Goal: Navigation & Orientation: Understand site structure

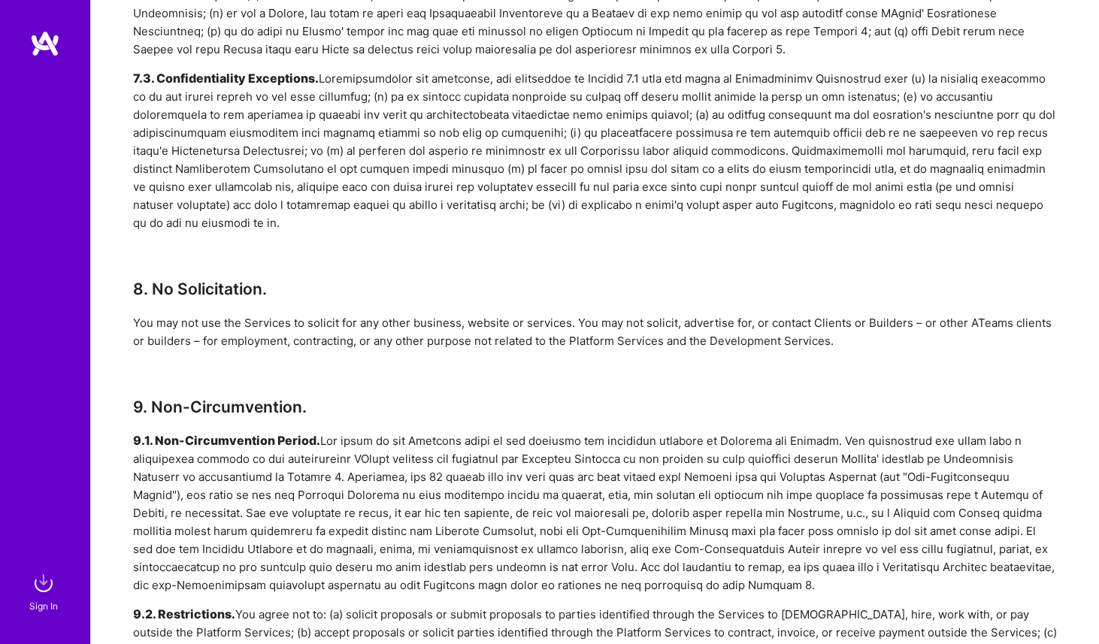
scroll to position [2698, 0]
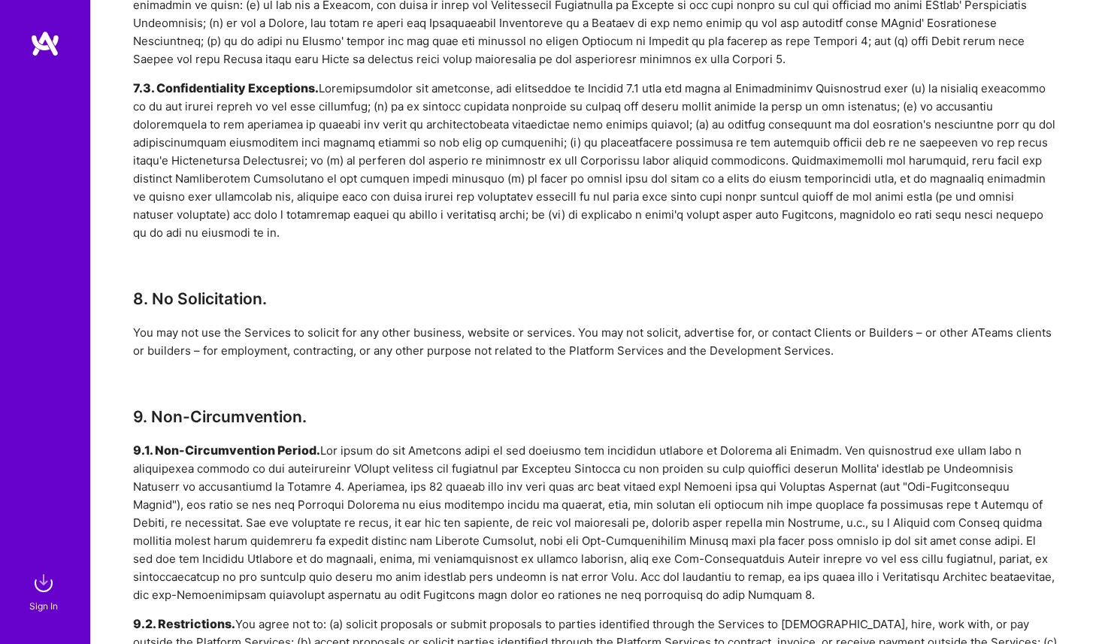
click at [838, 80] on div "7.3. Confidentiality Exceptions." at bounding box center [594, 161] width 923 height 162
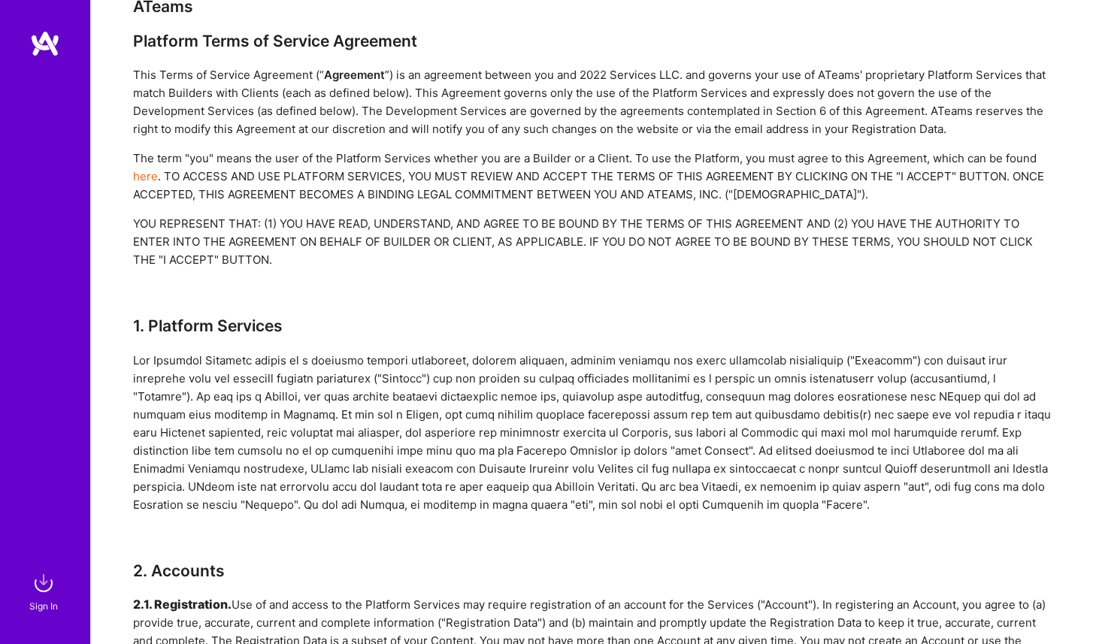
scroll to position [0, 0]
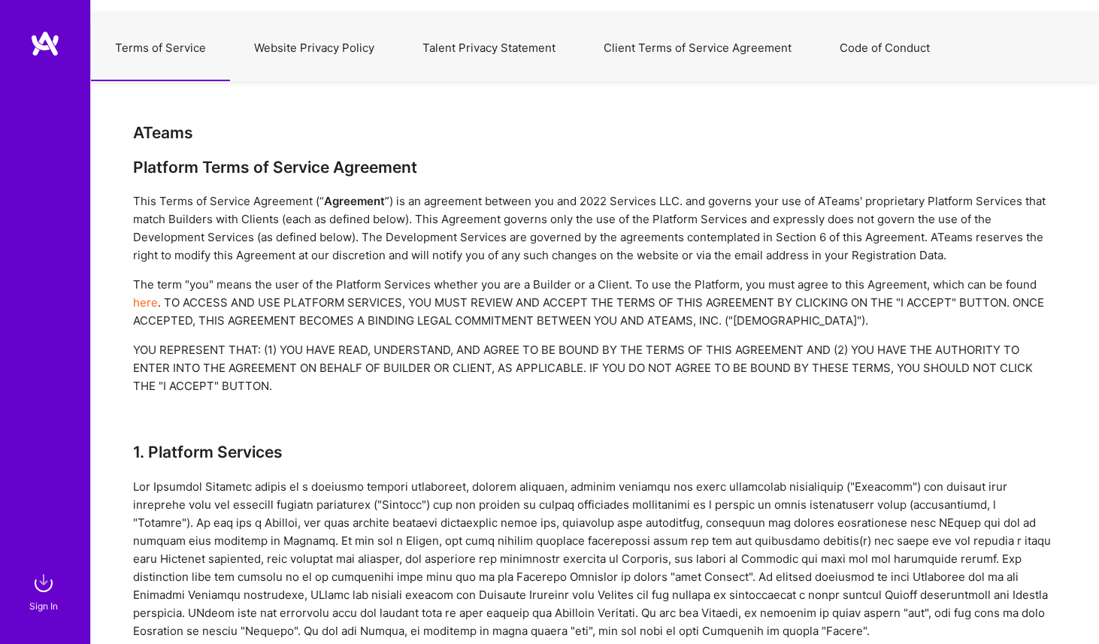
click at [446, 25] on button "Talent Privacy Statement" at bounding box center [488, 48] width 181 height 66
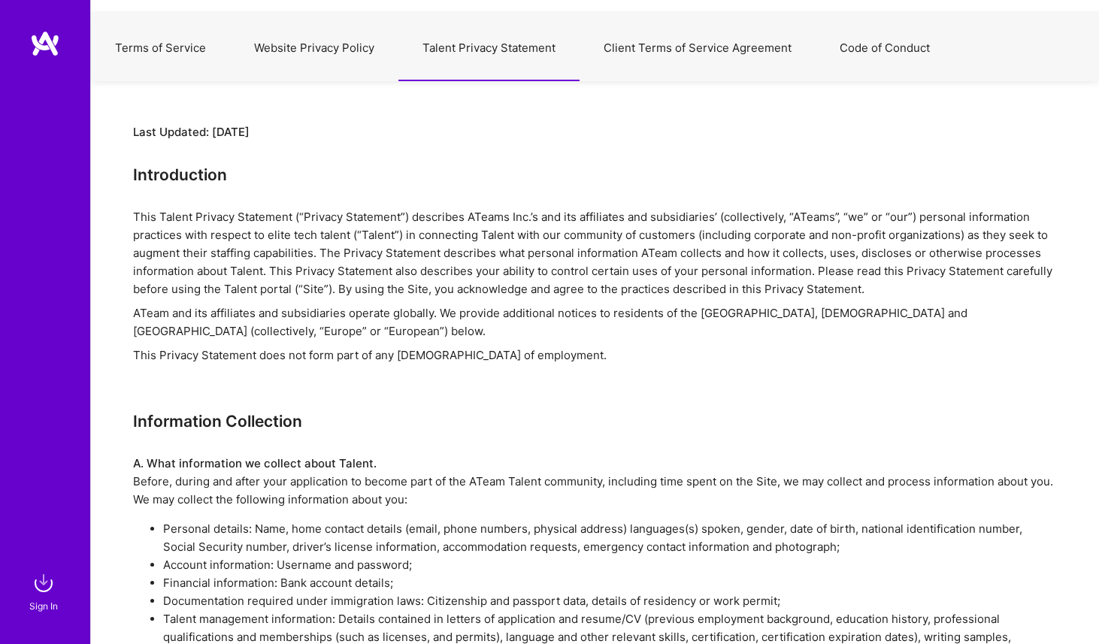
click at [349, 40] on button "Website Privacy Policy" at bounding box center [314, 48] width 168 height 66
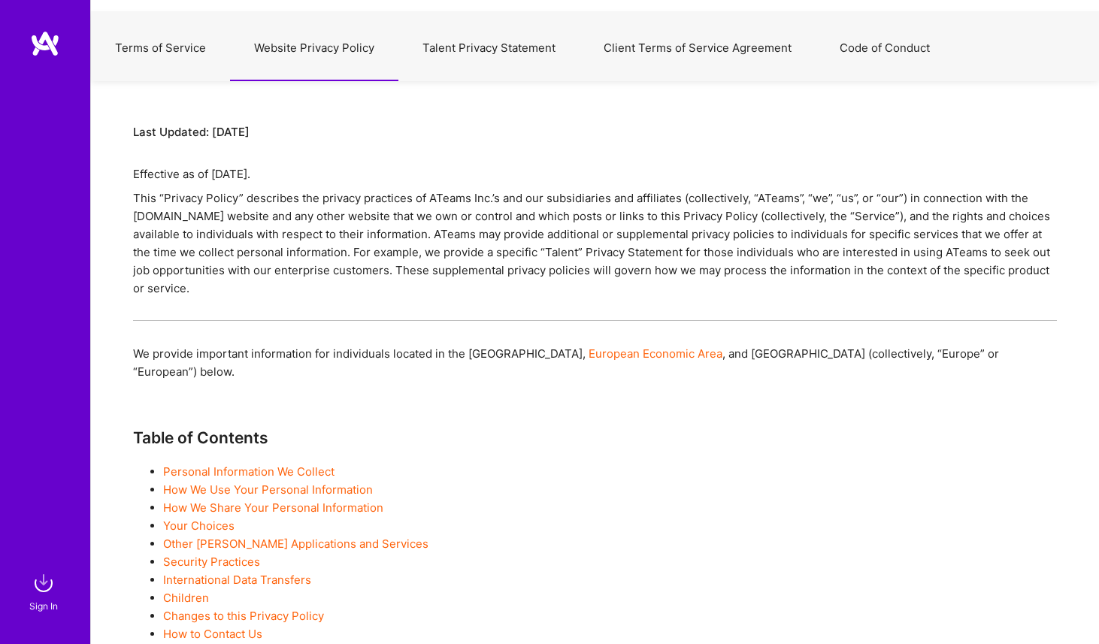
click at [432, 74] on button "Talent Privacy Statement" at bounding box center [488, 48] width 181 height 66
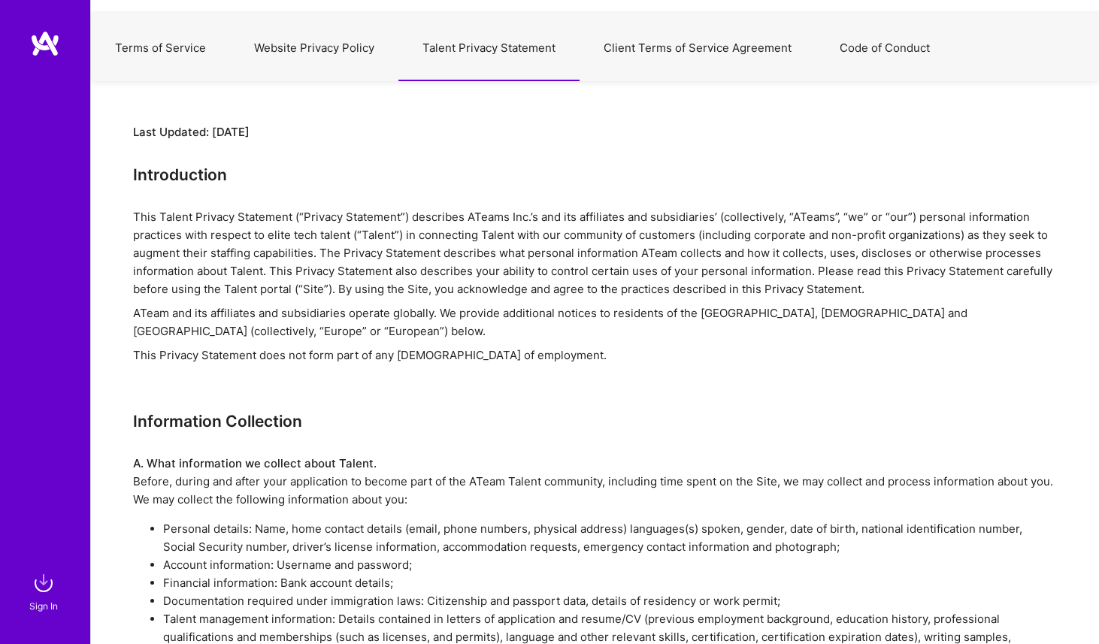
click at [338, 60] on button "Website Privacy Policy" at bounding box center [314, 48] width 168 height 66
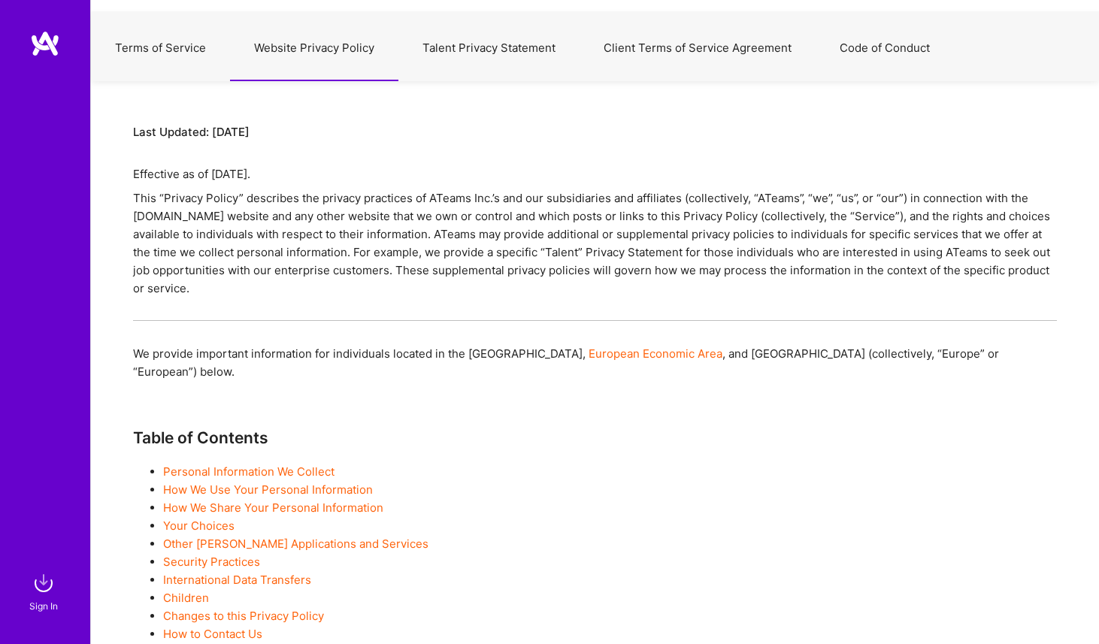
click at [708, 23] on button "Client Terms of Service Agreement" at bounding box center [697, 48] width 236 height 66
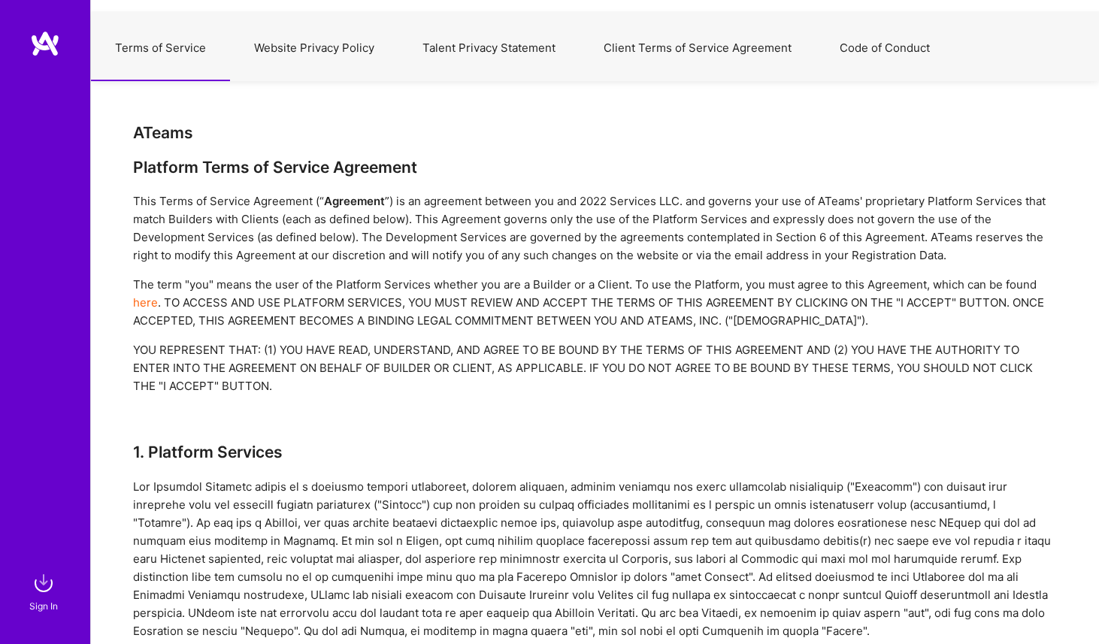
click at [530, 48] on button "Talent Privacy Statement" at bounding box center [488, 48] width 181 height 66
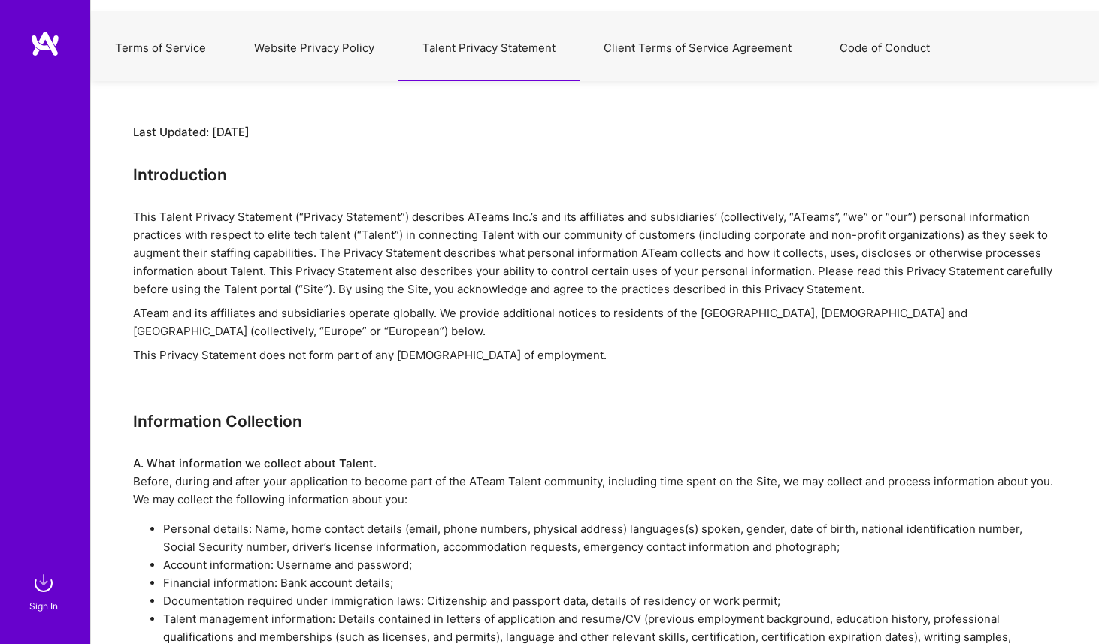
click at [249, 38] on button "Website Privacy Policy" at bounding box center [314, 48] width 168 height 66
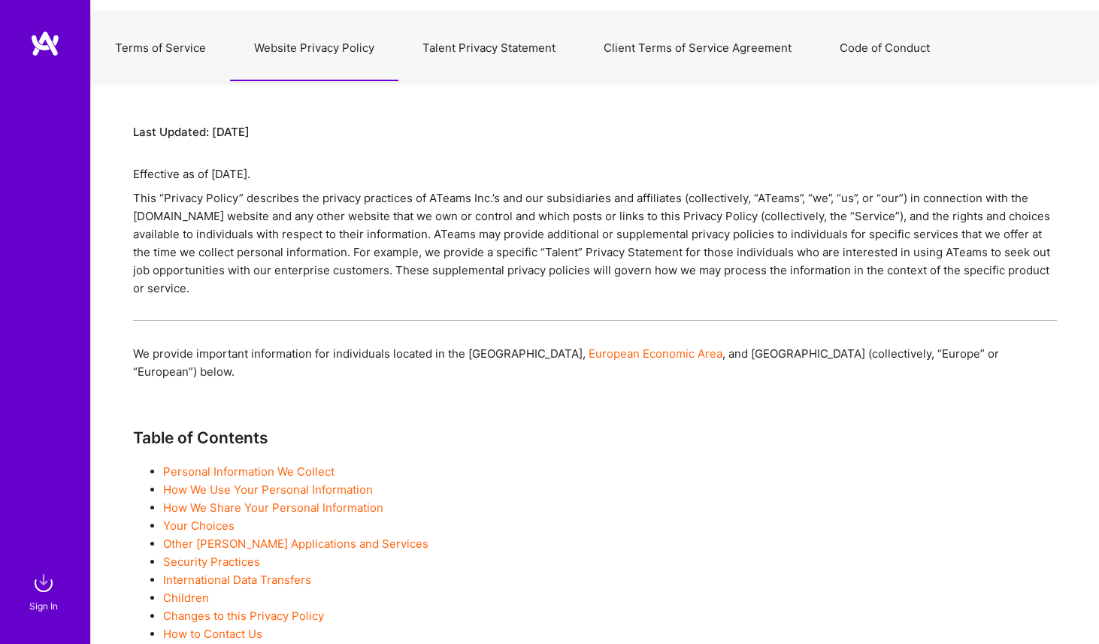
click at [440, 65] on button "Talent Privacy Statement" at bounding box center [488, 48] width 181 height 66
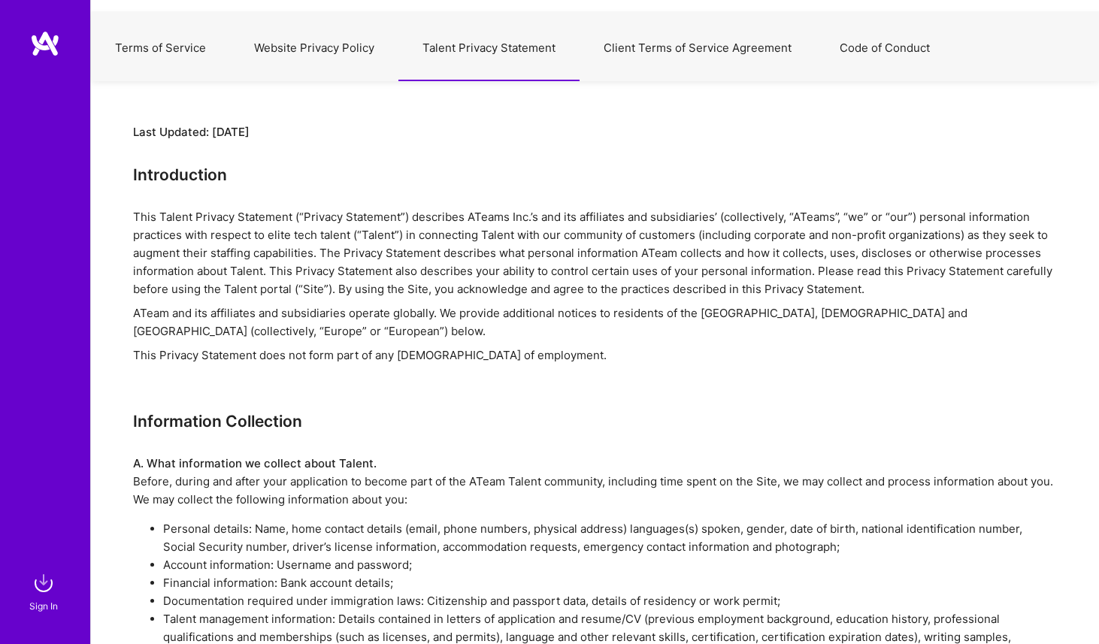
click at [343, 66] on button "Website Privacy Policy" at bounding box center [314, 48] width 168 height 66
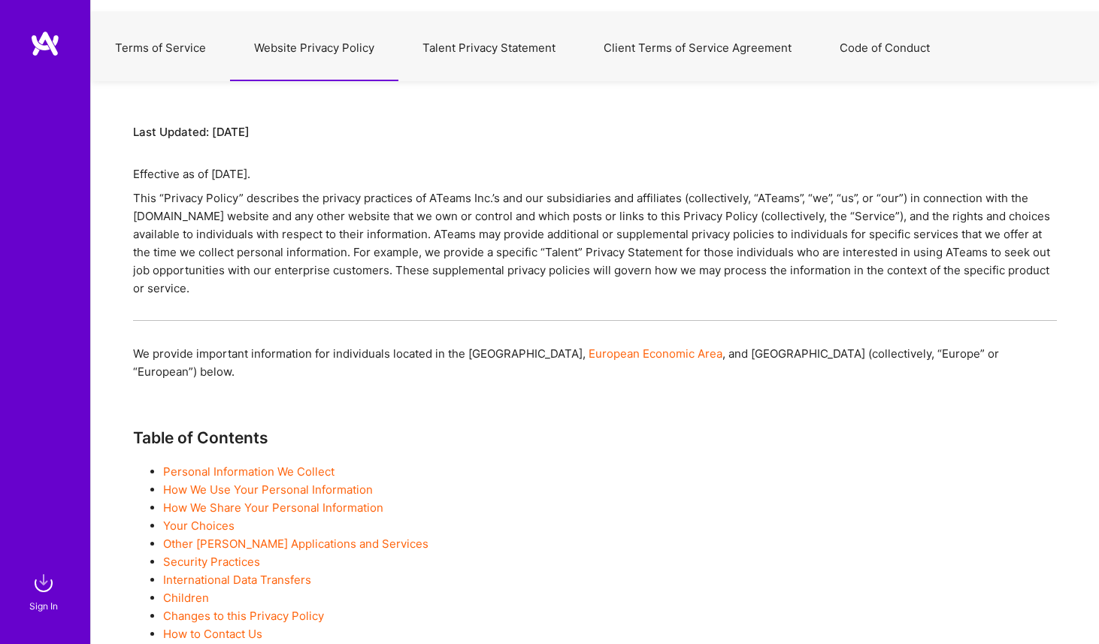
click at [448, 50] on button "Talent Privacy Statement" at bounding box center [488, 48] width 181 height 66
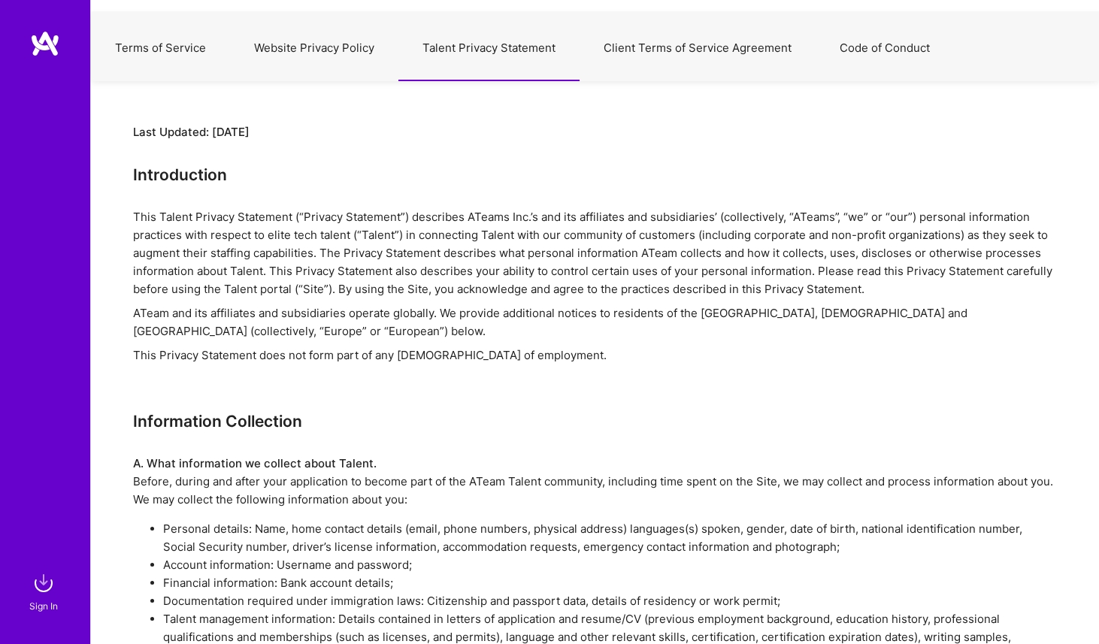
click at [349, 44] on button "Website Privacy Policy" at bounding box center [314, 48] width 168 height 66
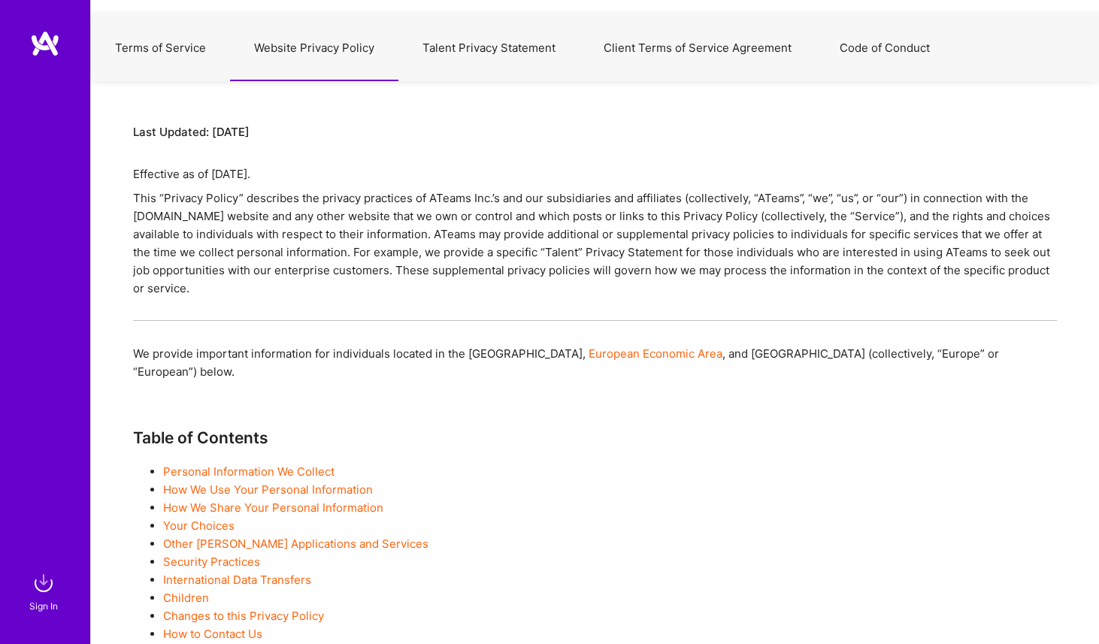
click at [424, 43] on button "Talent Privacy Statement" at bounding box center [488, 48] width 181 height 66
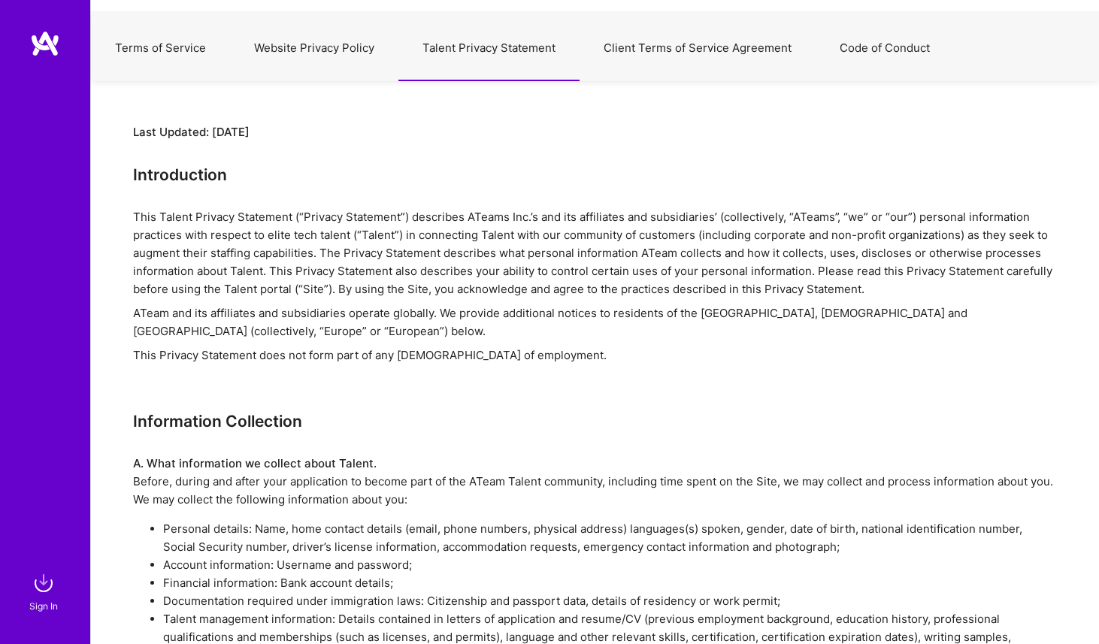
click at [372, 32] on button "Website Privacy Policy" at bounding box center [314, 48] width 168 height 66
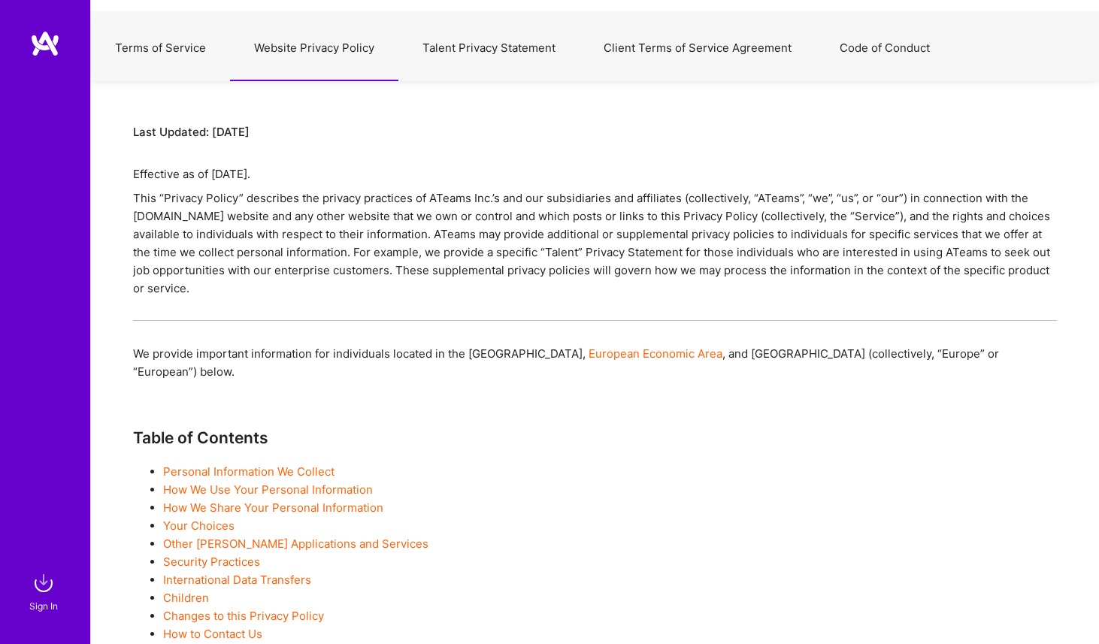
click at [424, 44] on button "Talent Privacy Statement" at bounding box center [488, 48] width 181 height 66
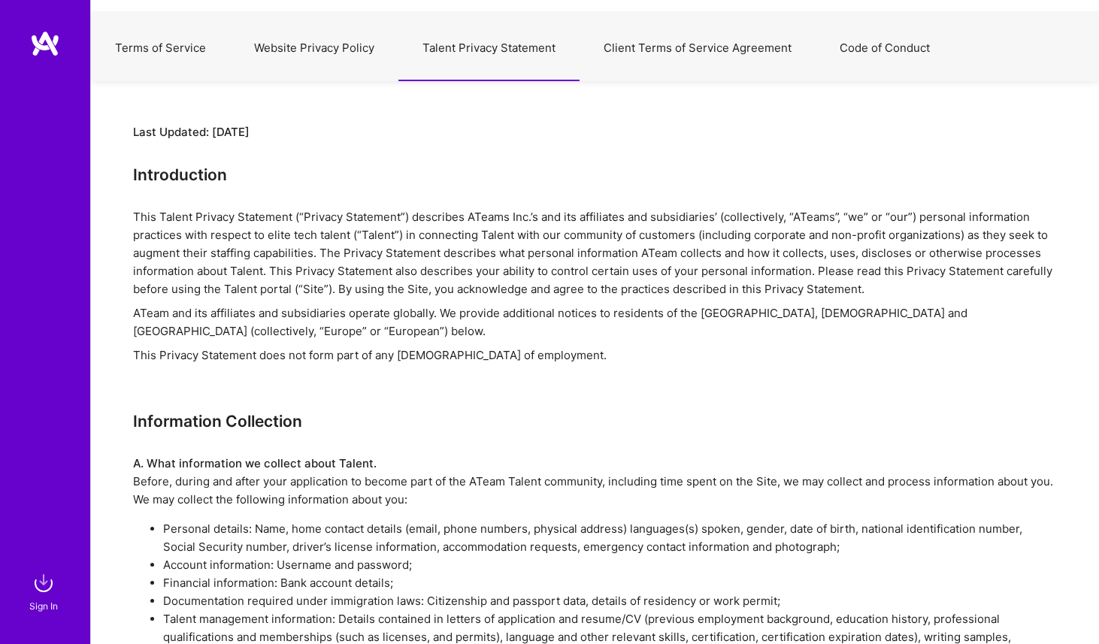
click at [263, 62] on button "Website Privacy Policy" at bounding box center [314, 48] width 168 height 66
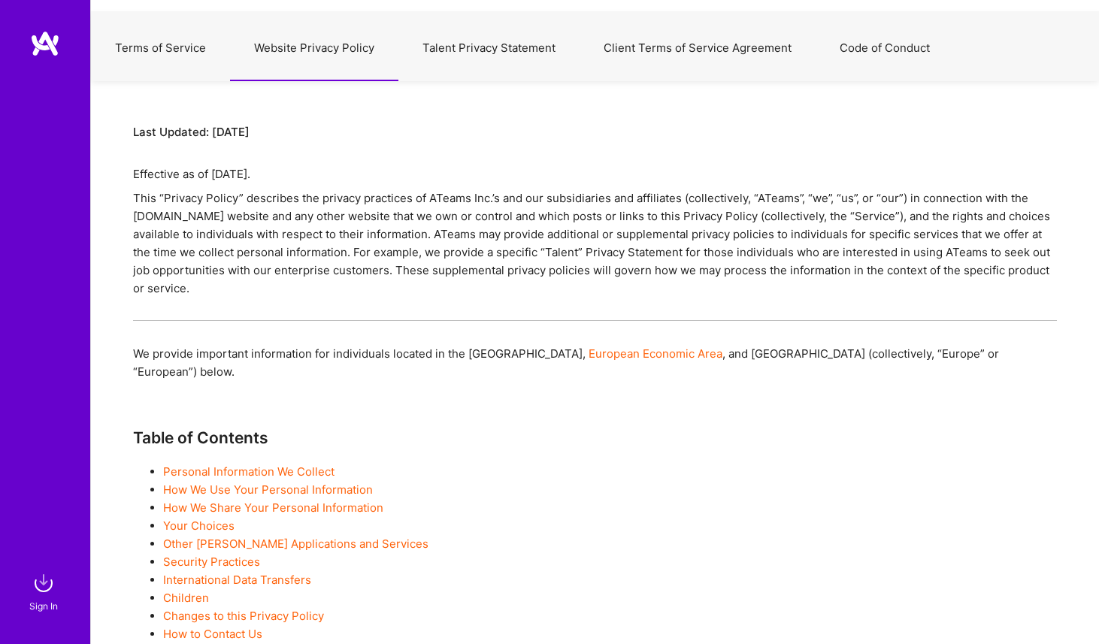
click at [440, 78] on button "Talent Privacy Statement" at bounding box center [488, 48] width 181 height 66
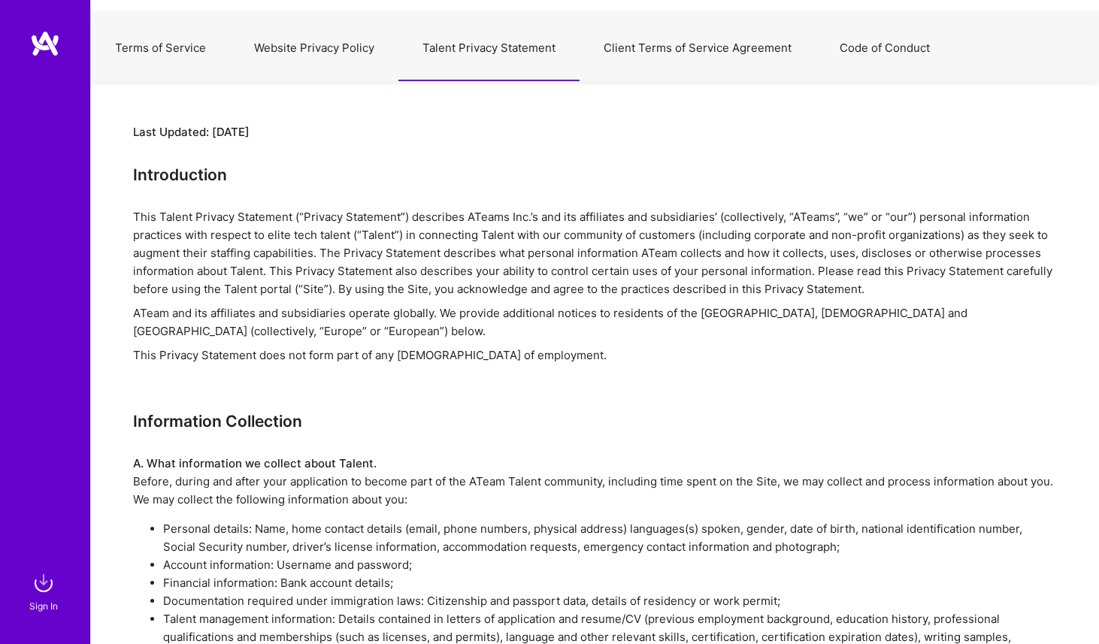
click at [353, 50] on button "Website Privacy Policy" at bounding box center [314, 48] width 168 height 66
